Goal: Communication & Community: Answer question/provide support

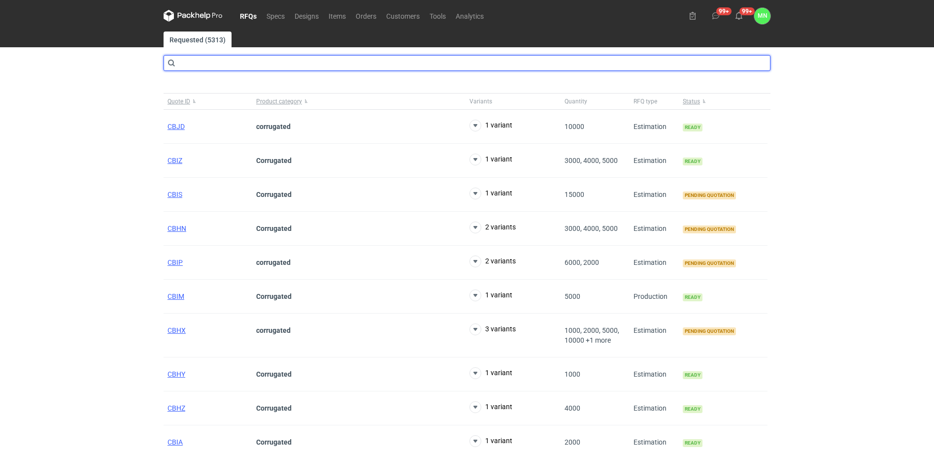
click at [228, 65] on input "text" at bounding box center [467, 63] width 607 height 16
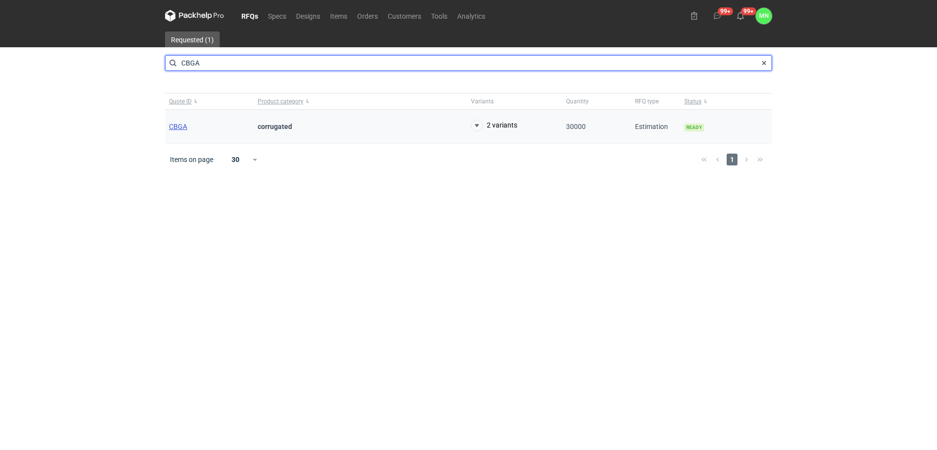
type input "CBGA"
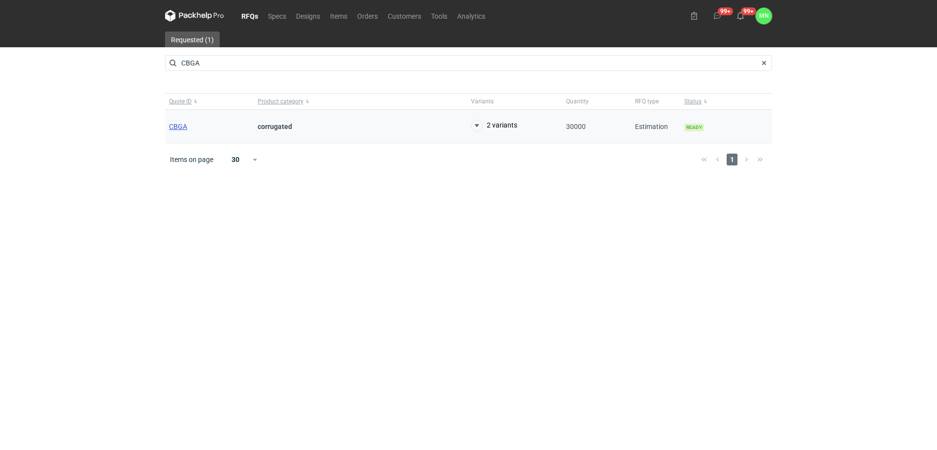
click at [182, 127] on span "CBGA" at bounding box center [178, 127] width 18 height 8
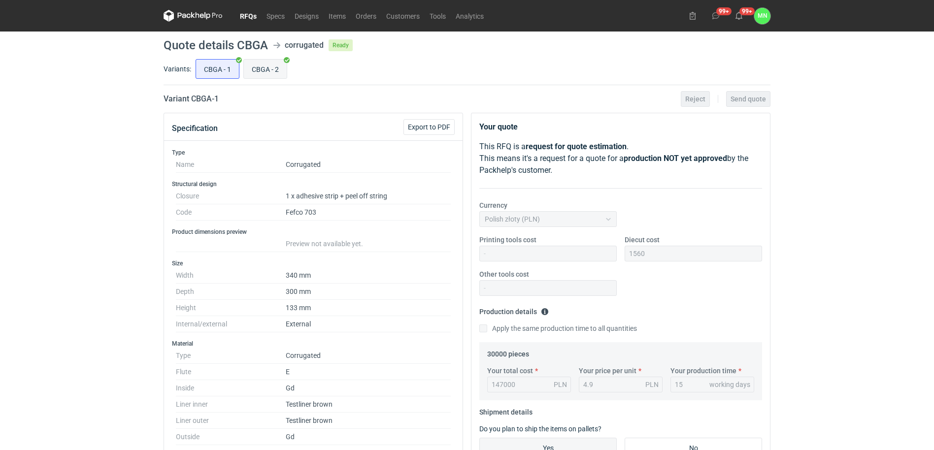
click at [251, 67] on input "CBGA - 2" at bounding box center [265, 69] width 43 height 19
radio input "true"
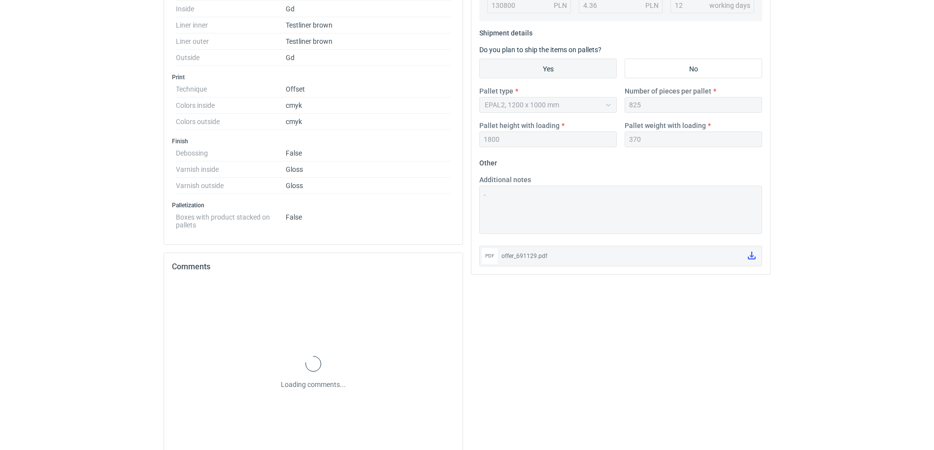
scroll to position [418, 0]
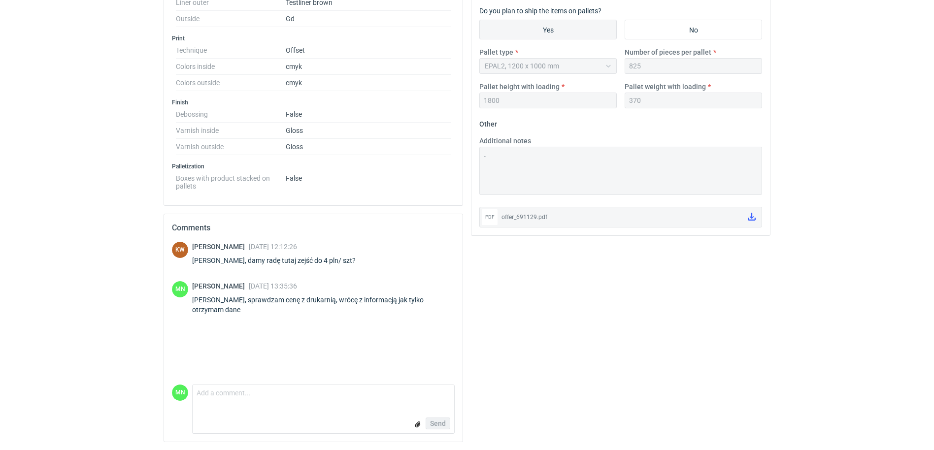
click at [216, 410] on form "Comment message Send" at bounding box center [323, 409] width 263 height 49
click at [211, 403] on textarea "Comment message" at bounding box center [324, 395] width 262 height 21
type textarea "Pani Klaudio, w załączniku oferta z najniższą ceną jaką mogę zaproponować"
click at [420, 422] on input "file" at bounding box center [418, 424] width 8 height 10
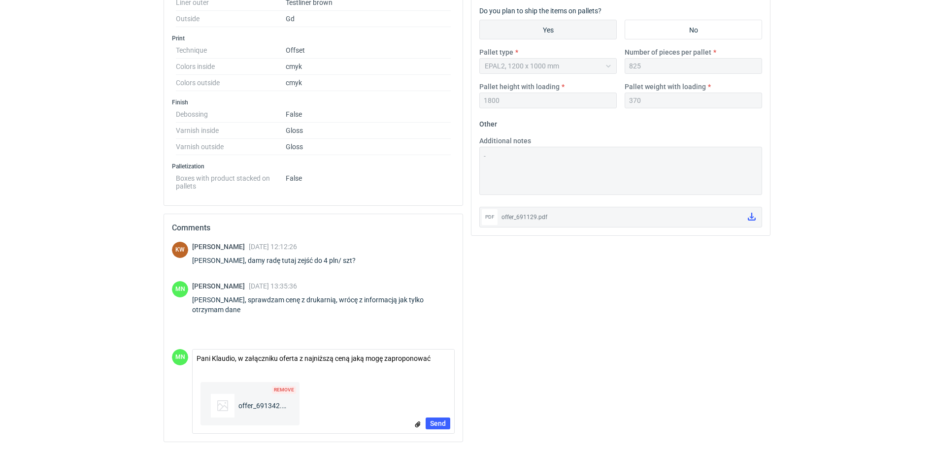
click at [279, 389] on span "Remove" at bounding box center [284, 390] width 24 height 8
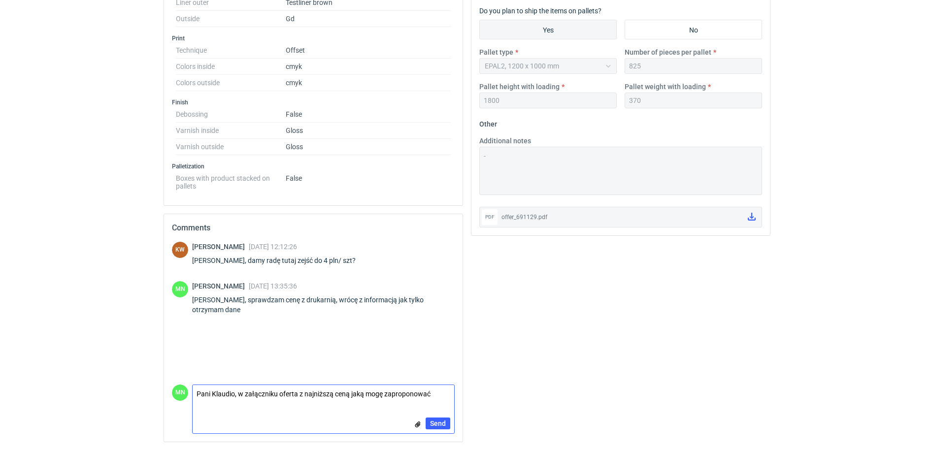
click at [418, 424] on input "file" at bounding box center [418, 424] width 8 height 10
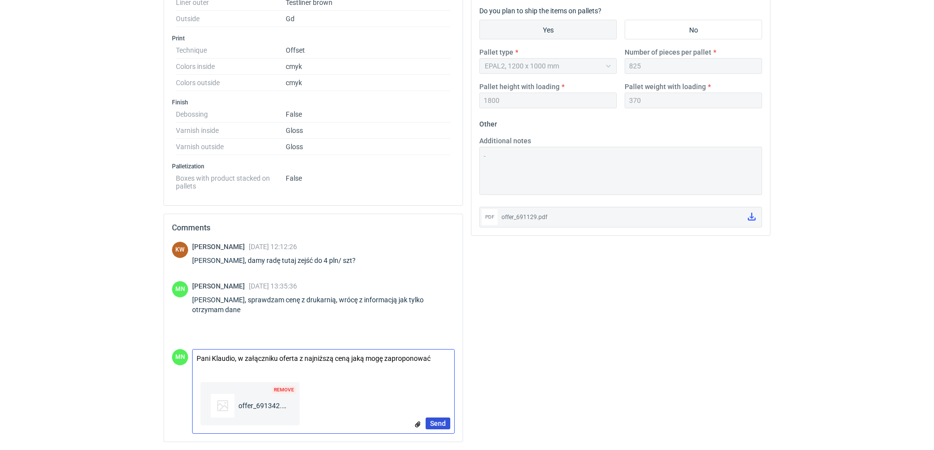
click at [441, 425] on span "Send" at bounding box center [438, 423] width 16 height 7
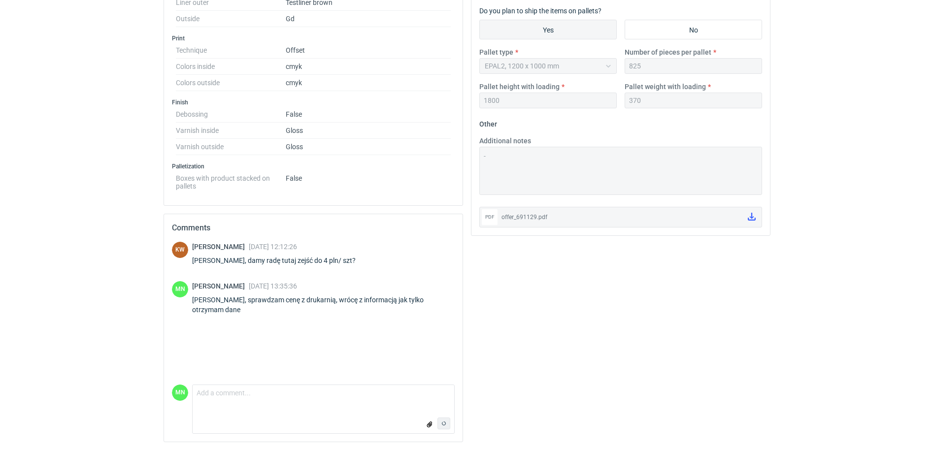
scroll to position [100, 0]
